Goal: Task Accomplishment & Management: Use online tool/utility

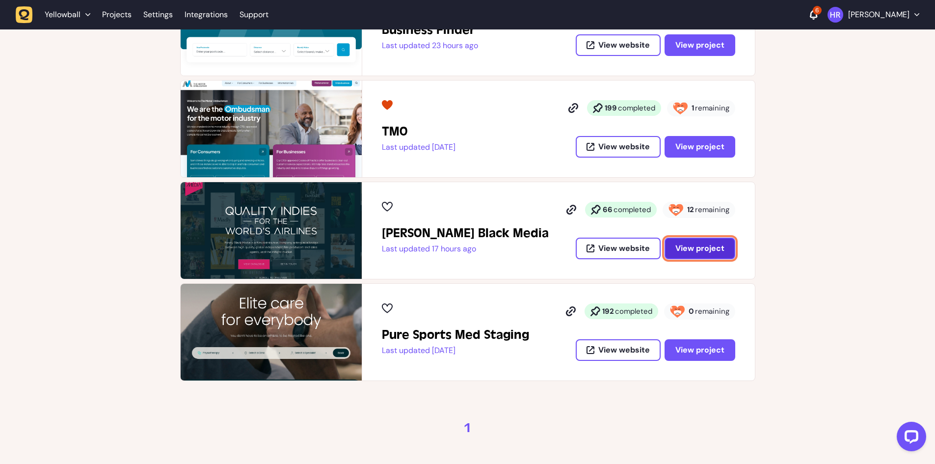
click at [681, 250] on span "View project" at bounding box center [699, 248] width 49 height 10
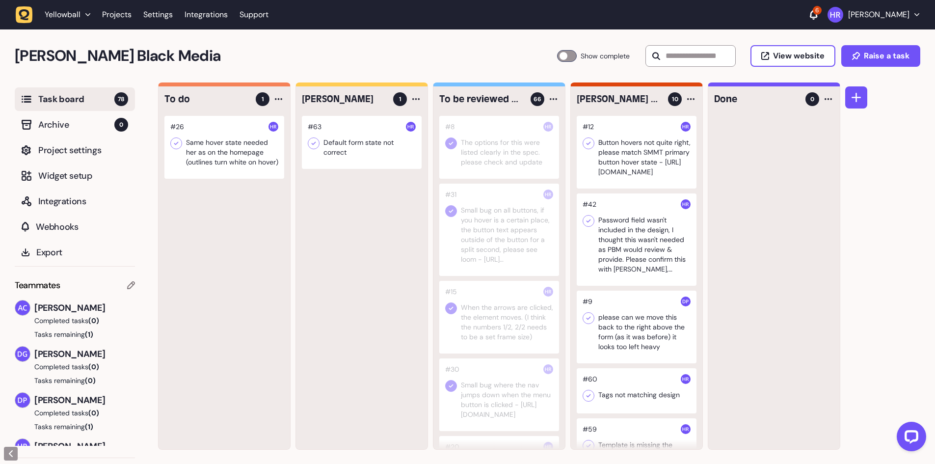
click at [197, 152] on div at bounding box center [224, 147] width 120 height 63
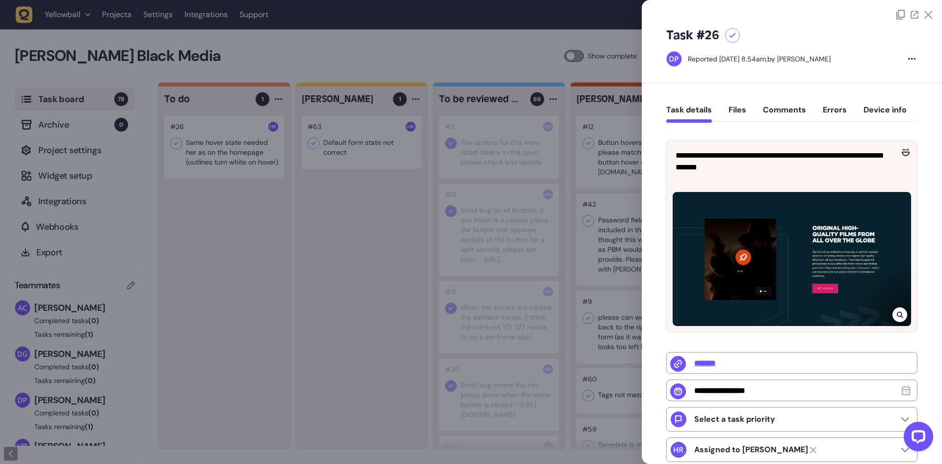
click at [731, 33] on icon at bounding box center [732, 35] width 7 height 5
click at [225, 147] on div at bounding box center [471, 232] width 942 height 464
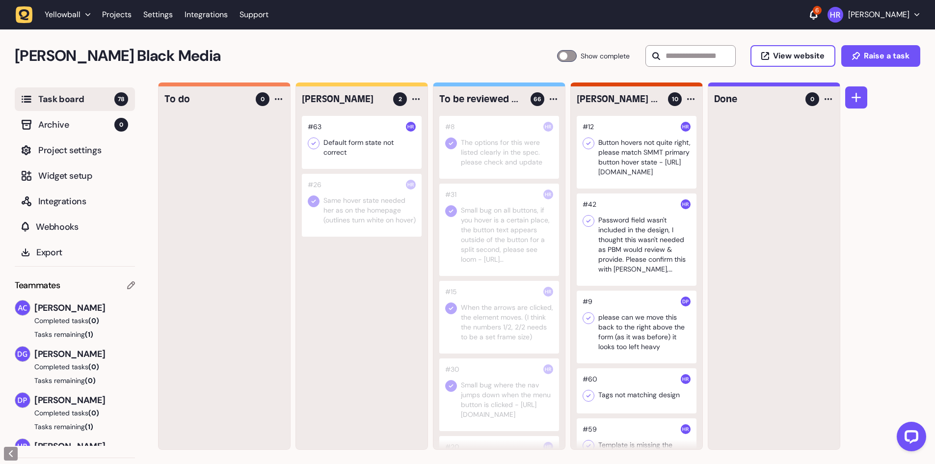
click at [360, 137] on div at bounding box center [362, 142] width 120 height 53
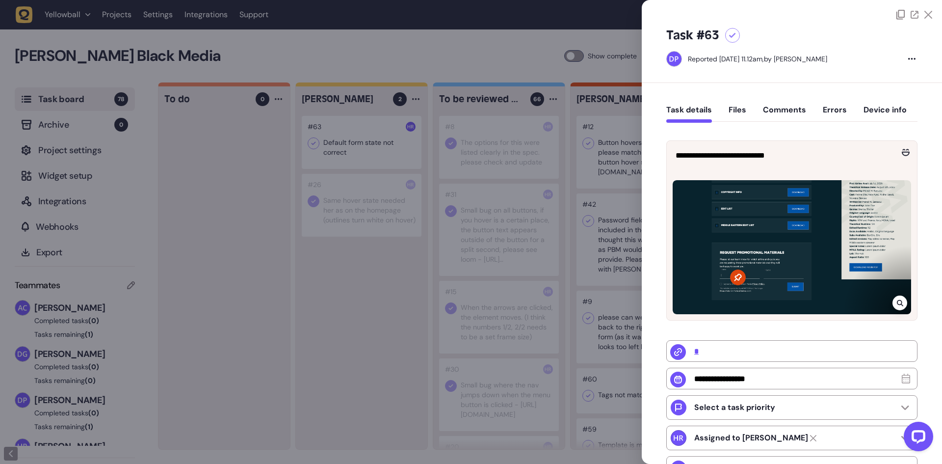
click at [900, 301] on icon at bounding box center [900, 303] width 6 height 8
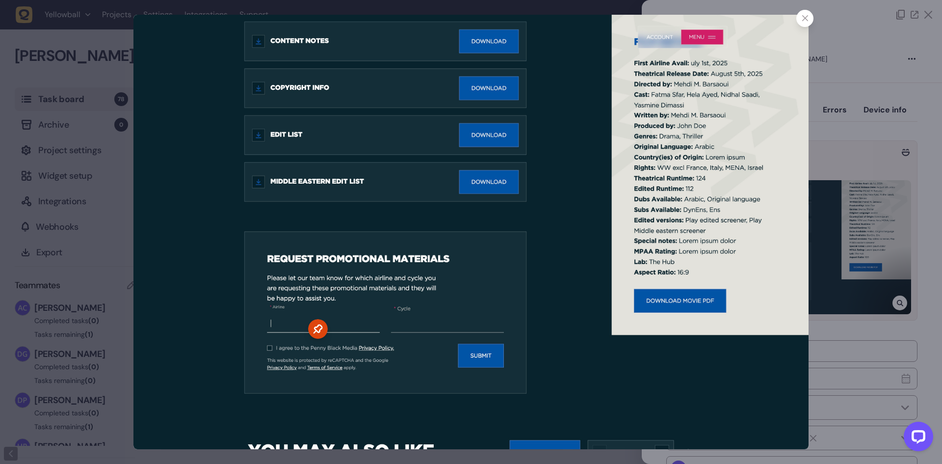
click at [804, 17] on icon at bounding box center [805, 18] width 6 height 6
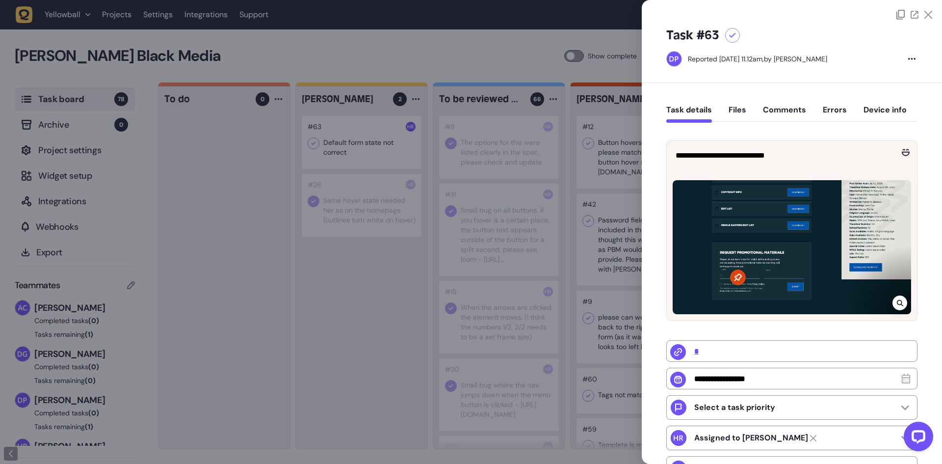
click at [899, 299] on icon at bounding box center [900, 303] width 6 height 8
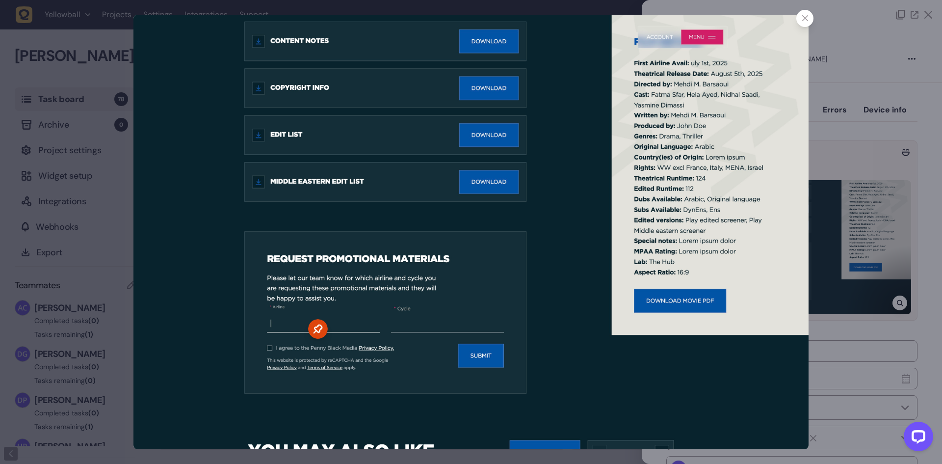
click at [805, 20] on icon at bounding box center [805, 18] width 6 height 6
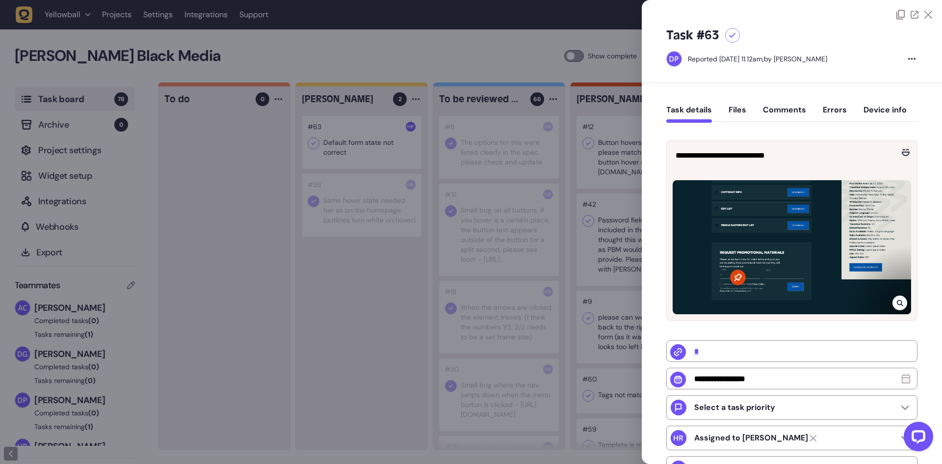
click at [897, 300] on icon at bounding box center [900, 303] width 6 height 8
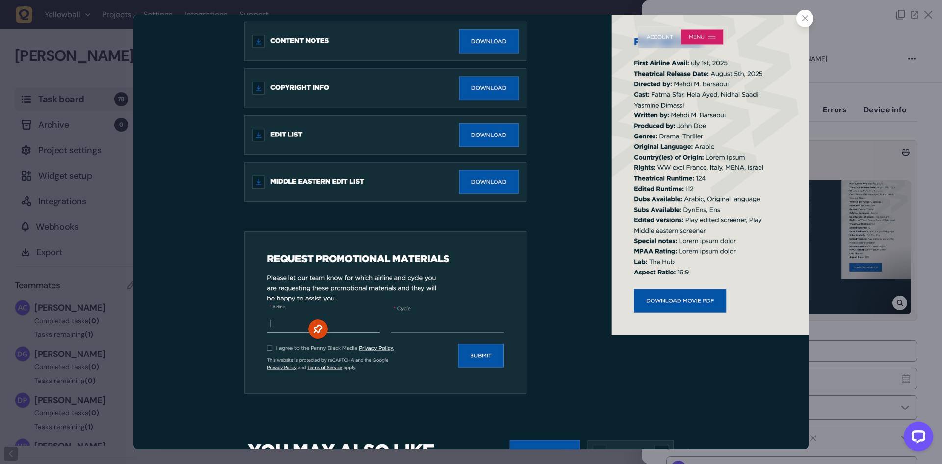
click at [32, 189] on div at bounding box center [471, 232] width 942 height 464
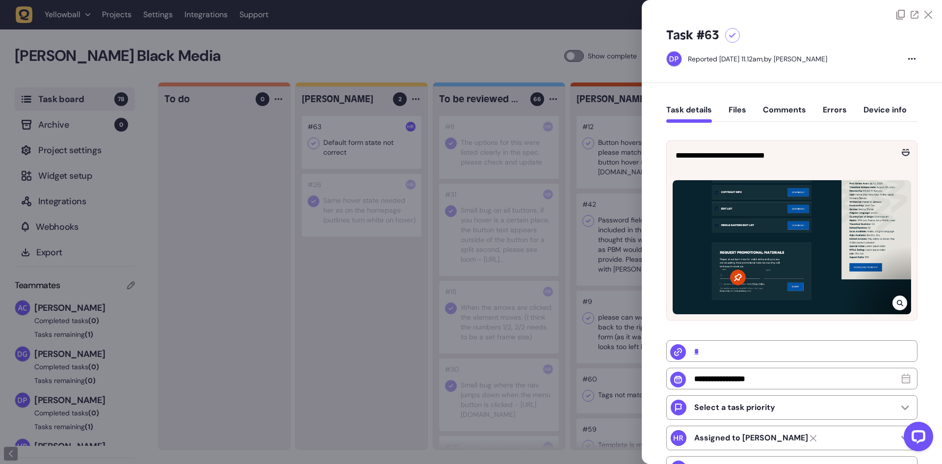
click at [733, 38] on icon at bounding box center [732, 35] width 7 height 5
click at [393, 128] on div at bounding box center [471, 232] width 942 height 464
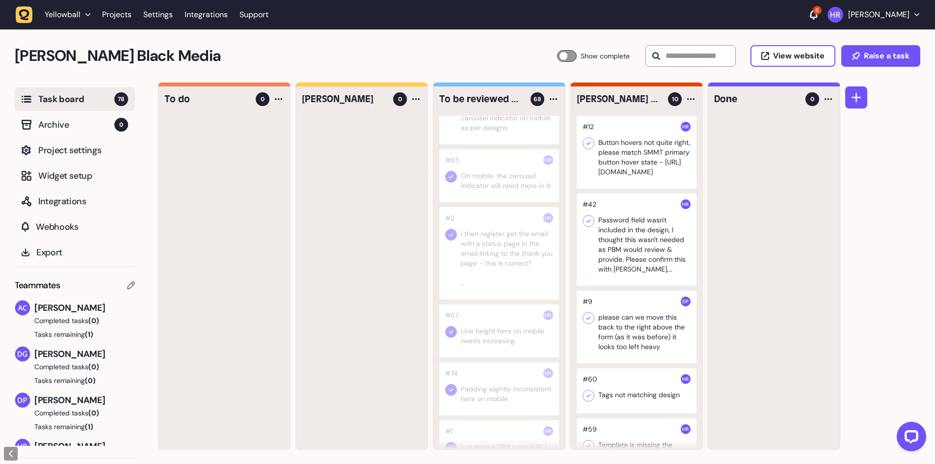
scroll to position [3925, 0]
